Goal: Task Accomplishment & Management: Use online tool/utility

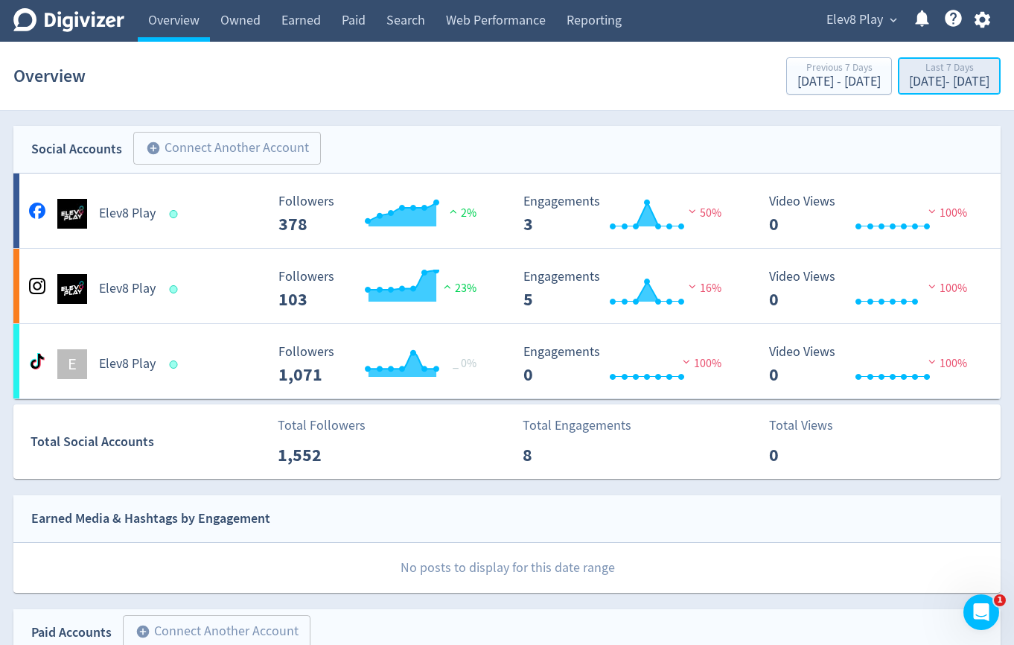
click at [953, 77] on div "[DATE] - [DATE]" at bounding box center [949, 81] width 80 height 13
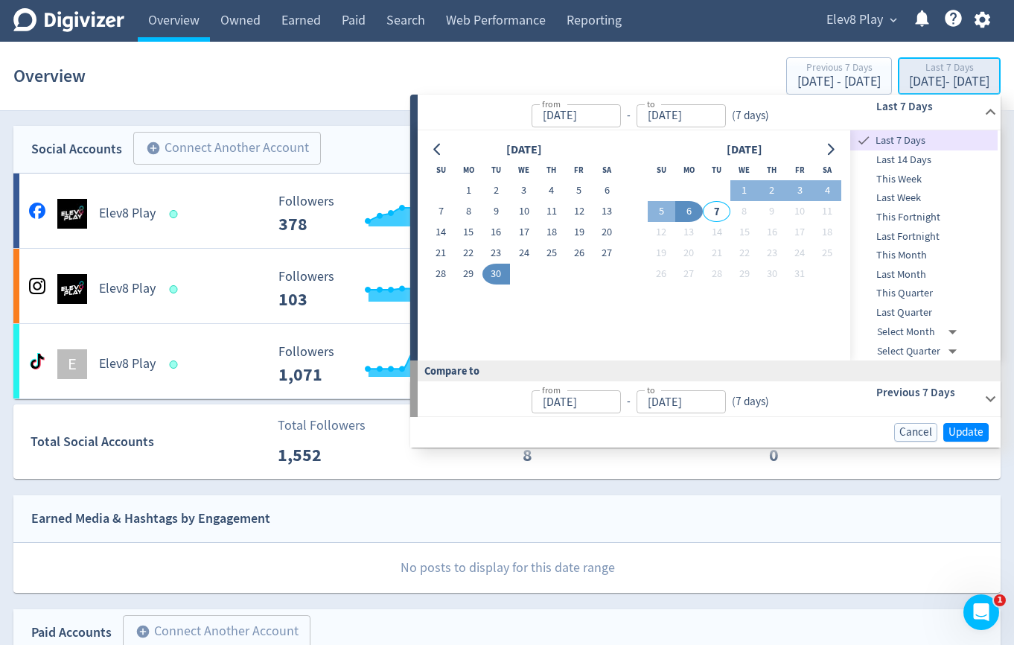
type input "[DATE]"
click at [743, 190] on button "1" at bounding box center [745, 190] width 28 height 21
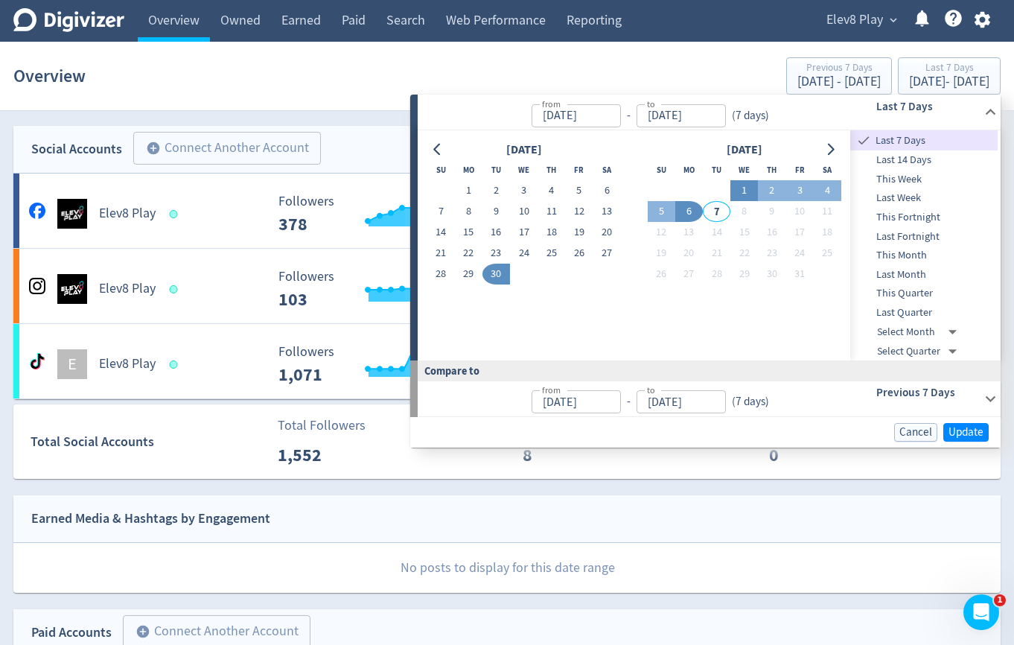
type input "[DATE]"
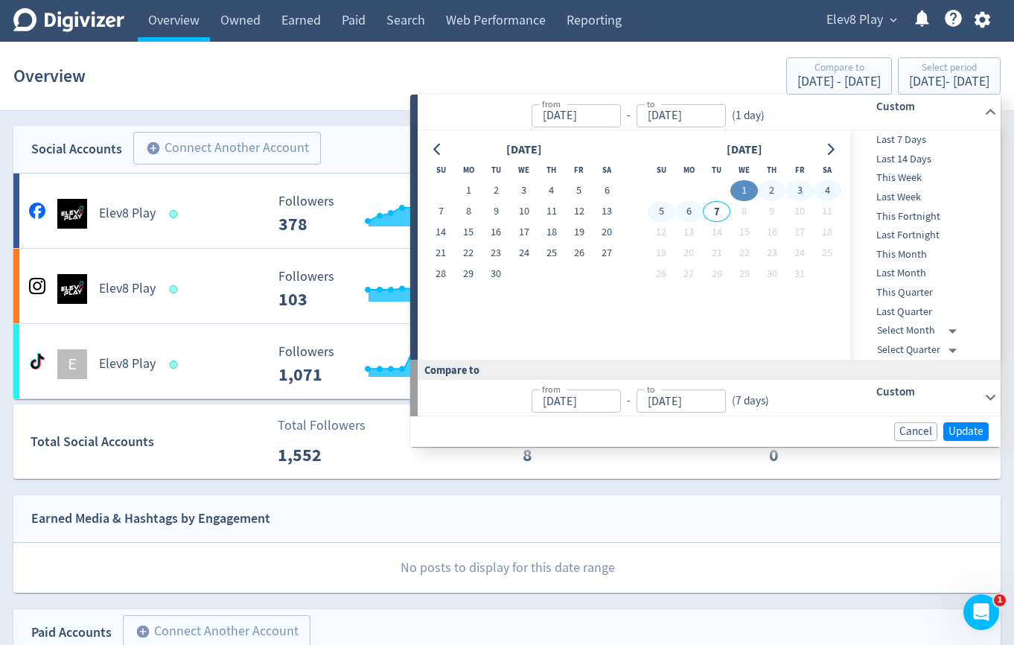
click at [686, 213] on button "6" at bounding box center [689, 211] width 28 height 21
type input "[DATE]"
click at [963, 436] on span "Update" at bounding box center [966, 431] width 35 height 11
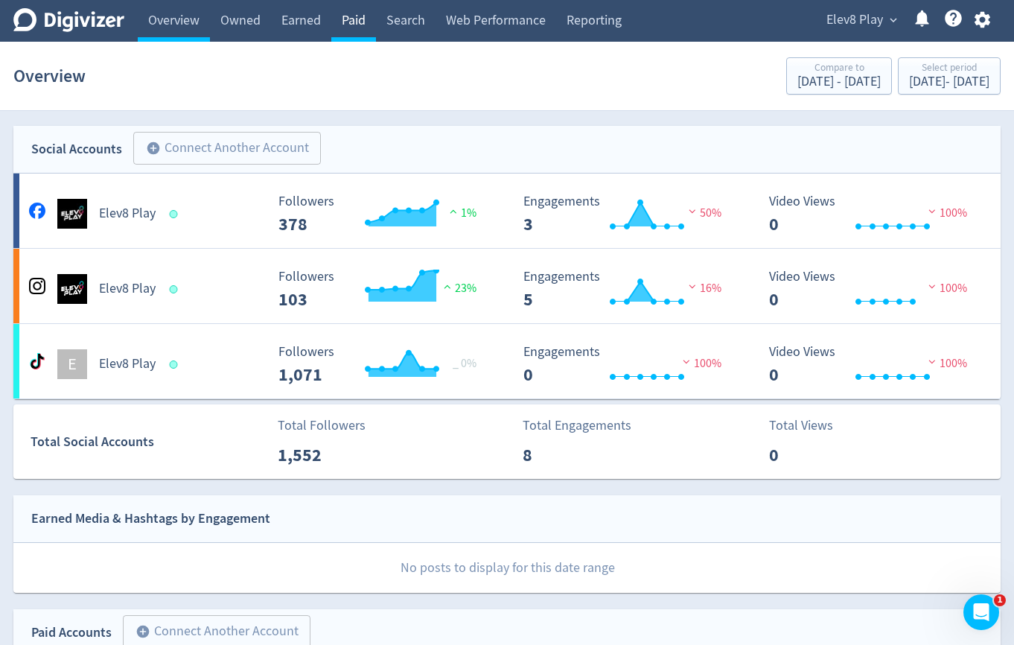
click at [354, 31] on link "Paid" at bounding box center [353, 21] width 45 height 42
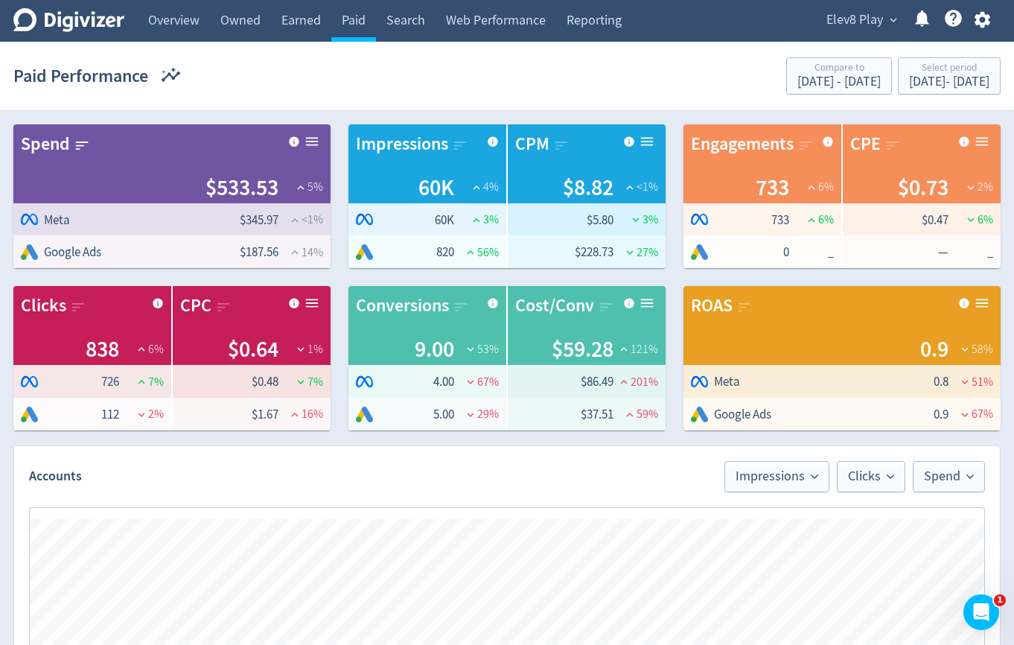
click at [845, 27] on span "Elev8 Play" at bounding box center [855, 20] width 57 height 24
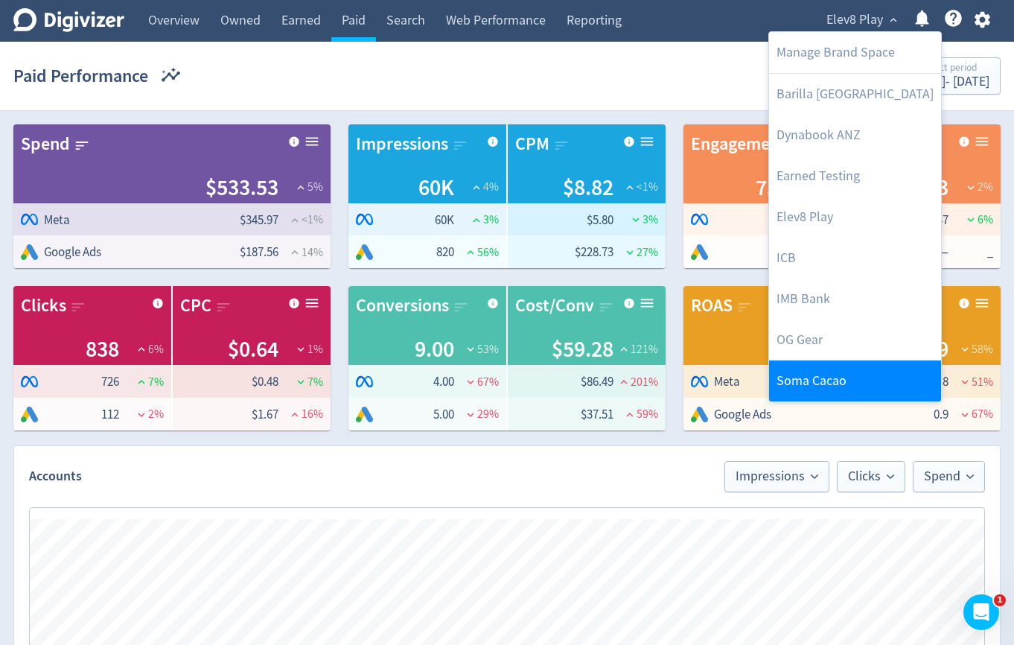
click at [836, 371] on link "Soma Cacao" at bounding box center [855, 380] width 172 height 41
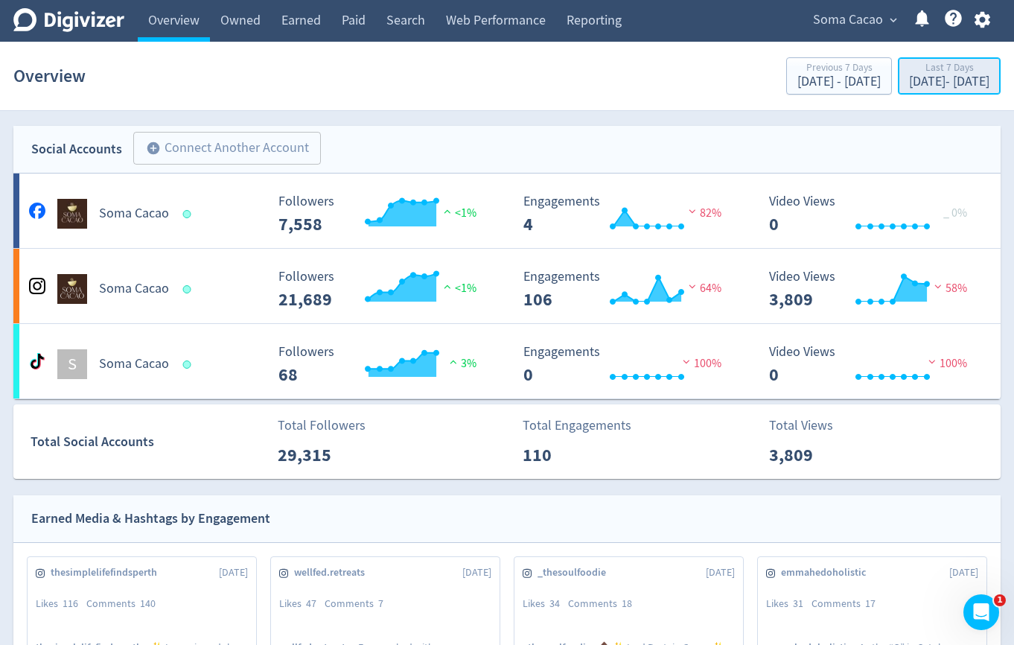
click at [931, 85] on div "[DATE] - [DATE]" at bounding box center [949, 81] width 80 height 13
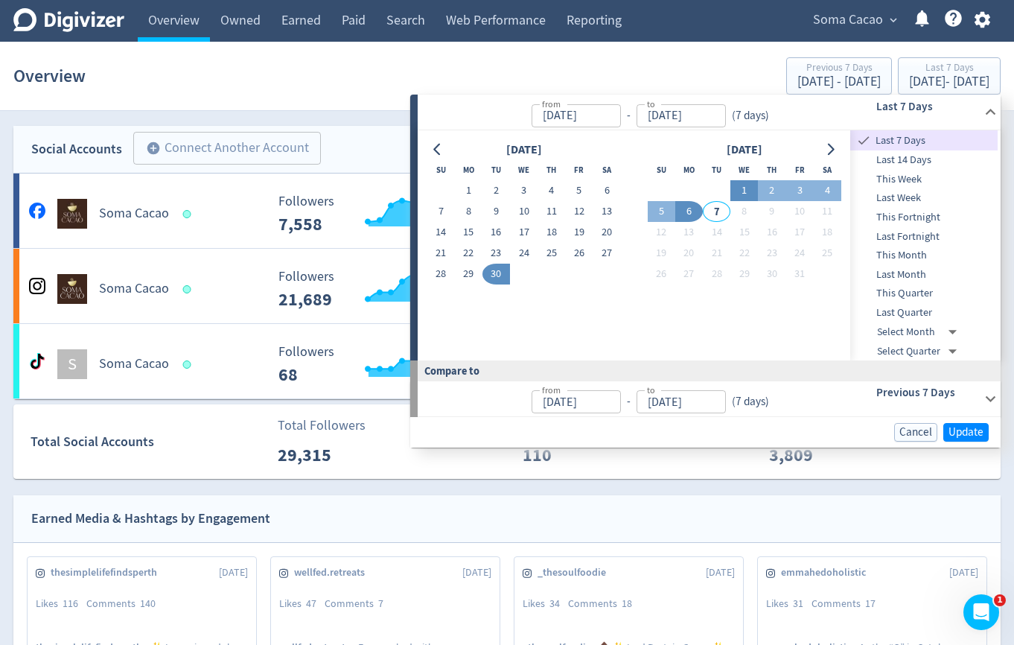
click at [744, 185] on button "1" at bounding box center [745, 190] width 28 height 21
type input "[DATE]"
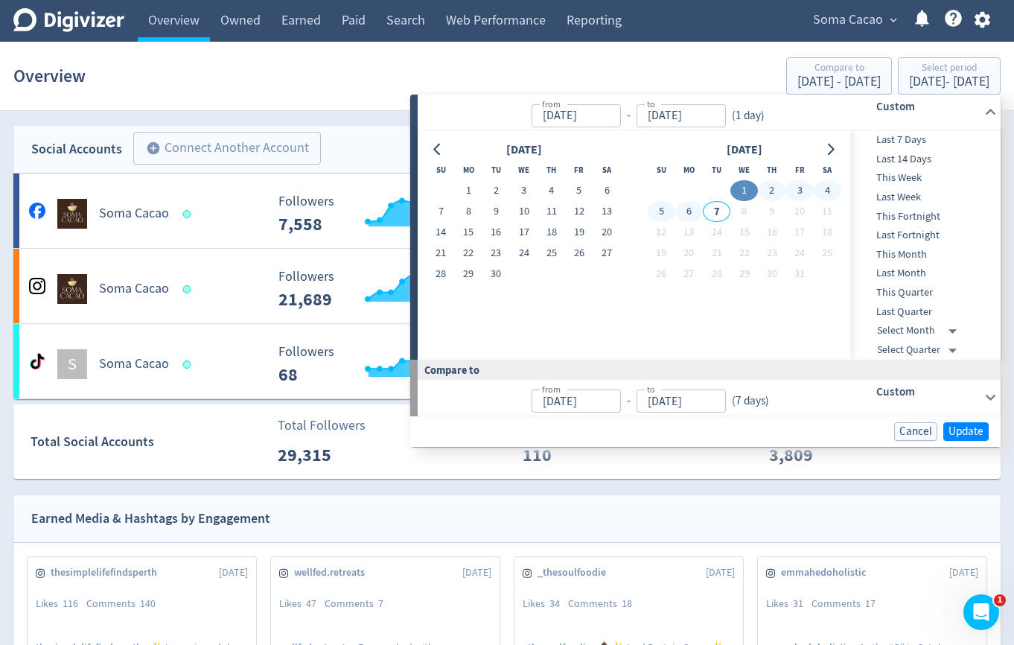
click at [679, 217] on button "6" at bounding box center [689, 211] width 28 height 21
type input "[DATE]"
click at [971, 426] on span "Update" at bounding box center [966, 431] width 35 height 11
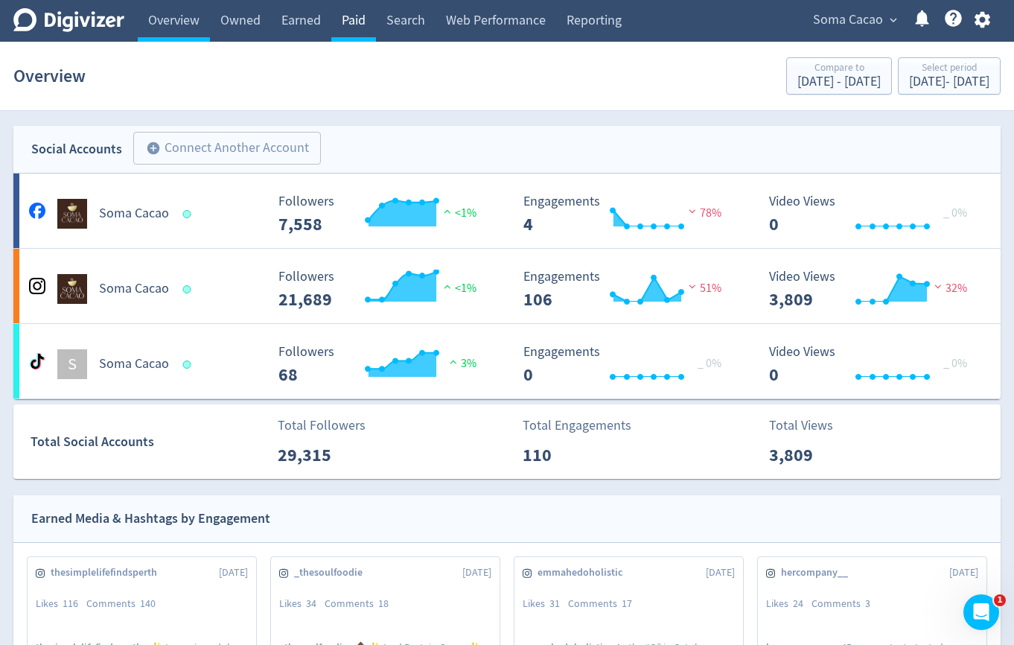
click at [362, 13] on link "Paid" at bounding box center [353, 21] width 45 height 42
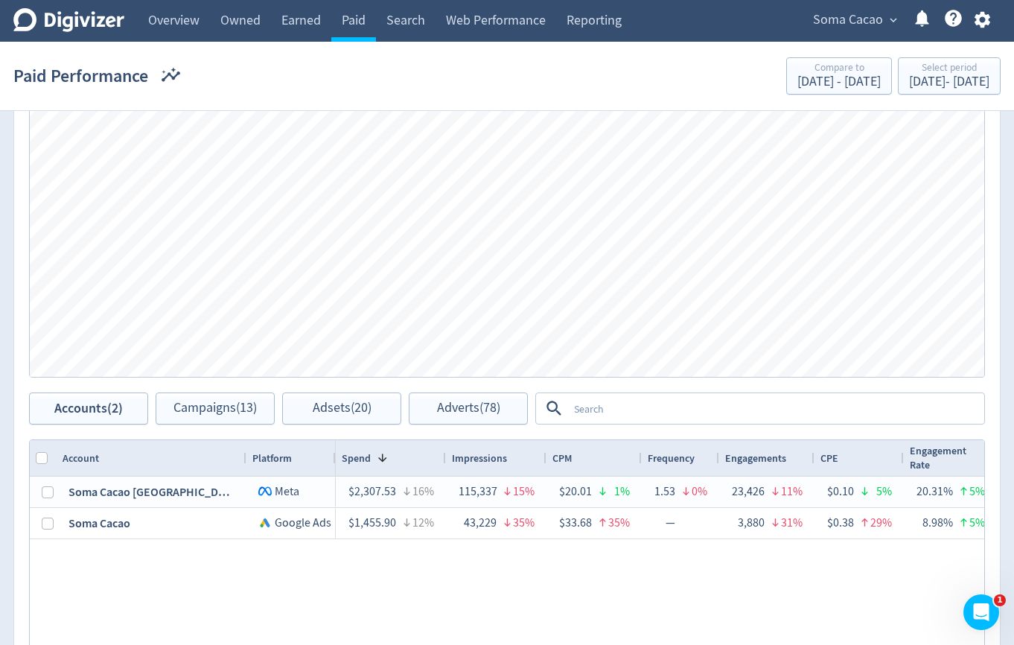
scroll to position [542, 0]
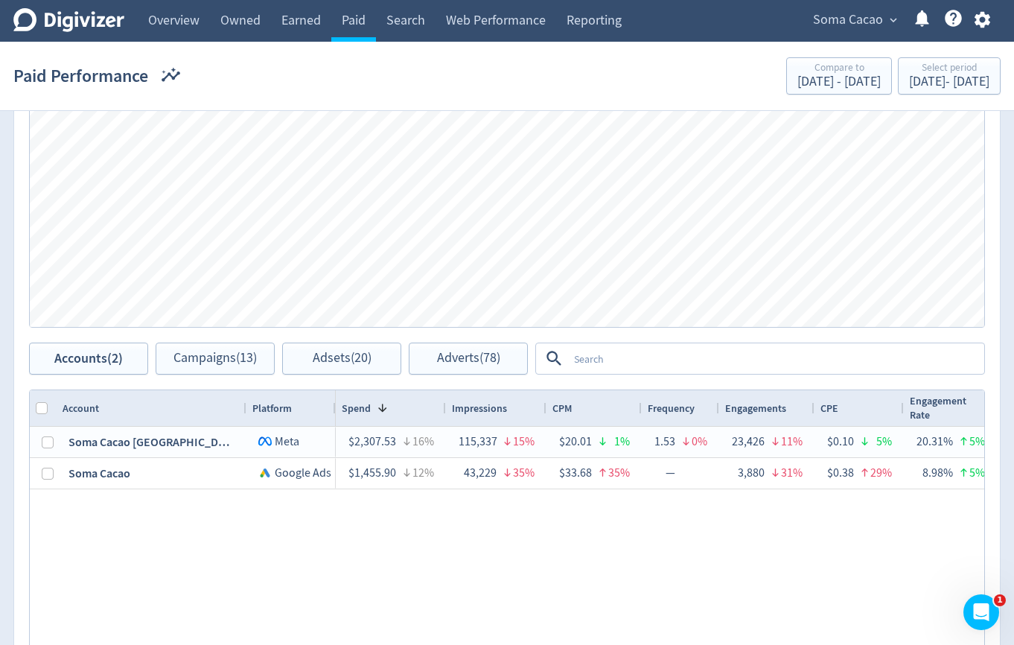
click at [670, 362] on textarea at bounding box center [775, 359] width 415 height 28
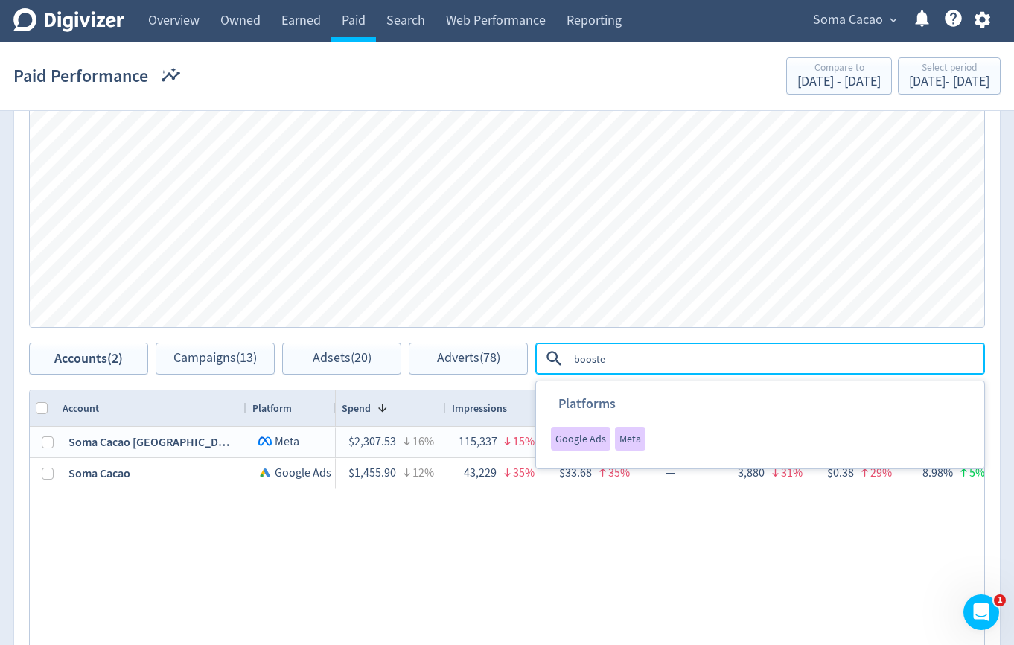
type textarea "boosted"
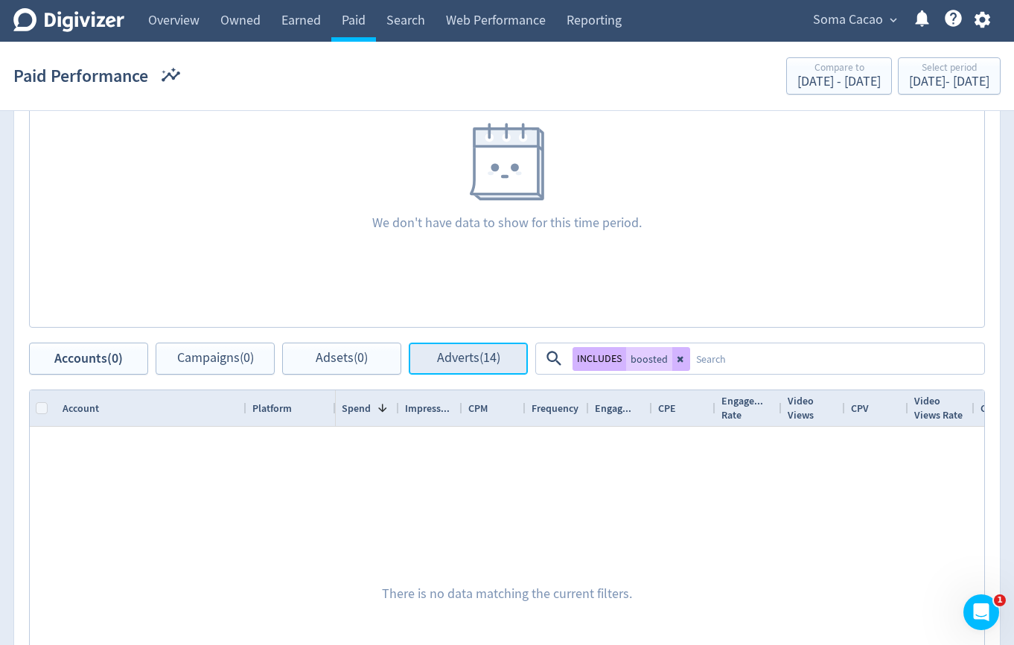
click at [451, 352] on span "Adverts (14)" at bounding box center [468, 359] width 63 height 14
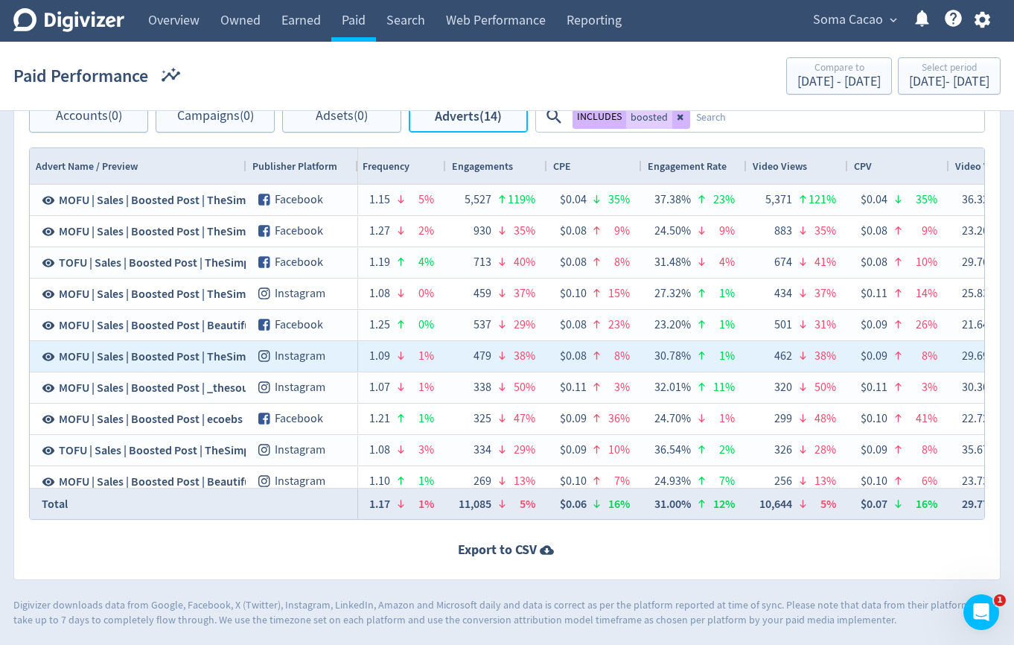
scroll to position [0, 848]
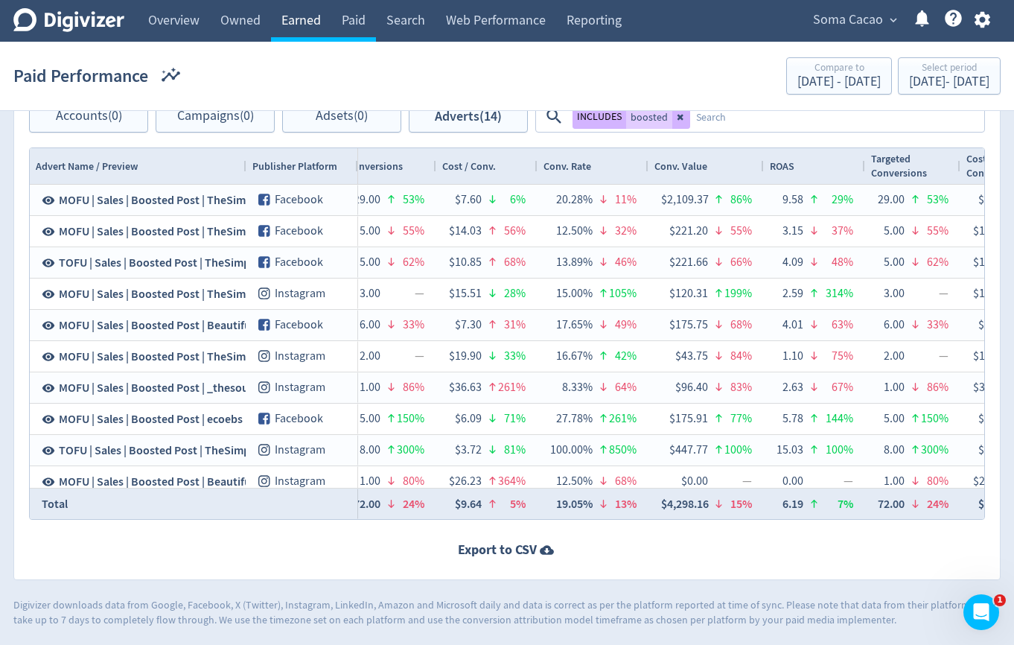
click at [295, 21] on link "Earned" at bounding box center [301, 21] width 60 height 42
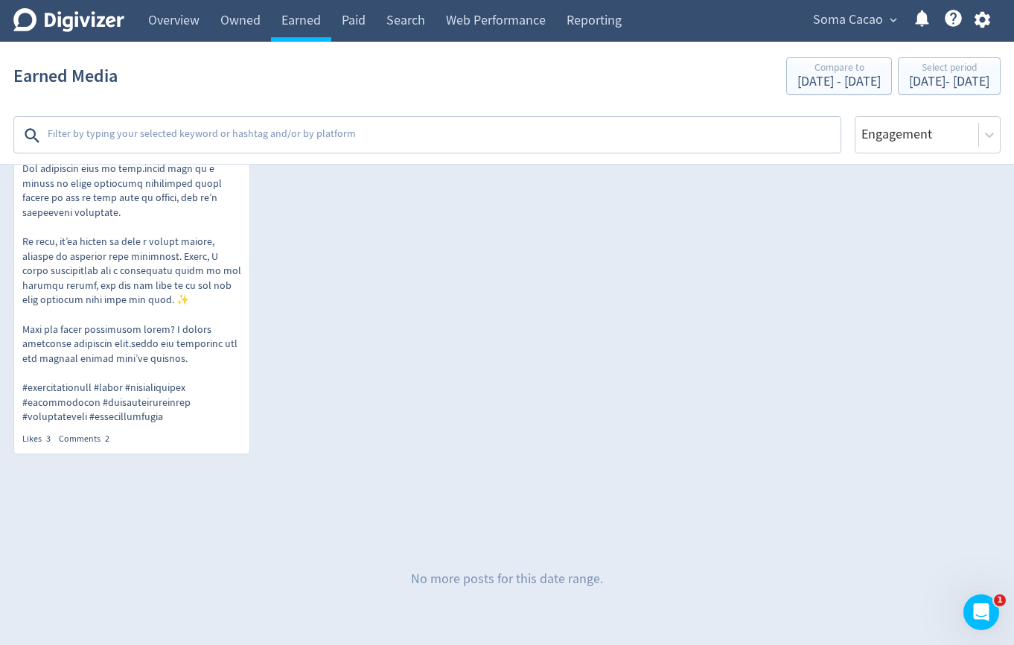
scroll to position [1540, 0]
